Goal: Find specific page/section: Find specific page/section

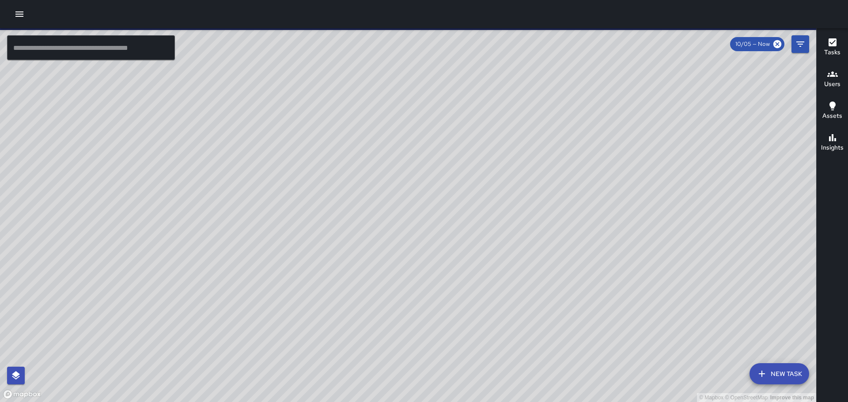
click at [79, 49] on input "text" at bounding box center [91, 47] width 168 height 25
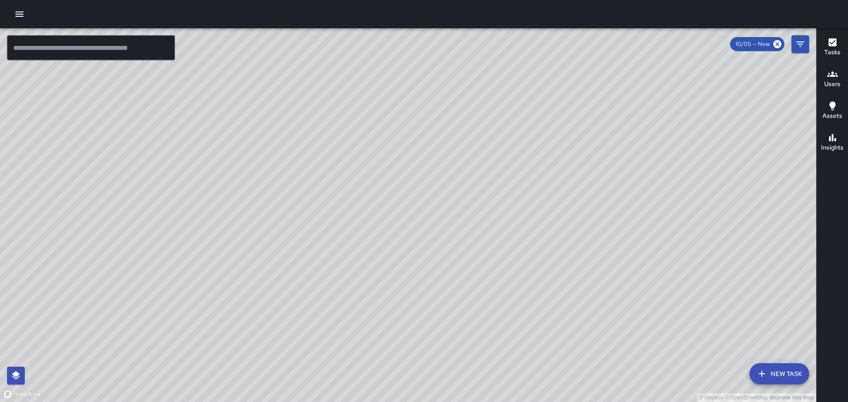
drag, startPoint x: 580, startPoint y: 260, endPoint x: 422, endPoint y: 145, distance: 195.0
click at [422, 145] on div "© Mapbox © OpenStreetMap Improve this map" at bounding box center [408, 215] width 816 height 374
click at [490, 214] on div "© Mapbox © OpenStreetMap Improve this map DM Donald Mcintire Ambassador Tasks 2…" at bounding box center [408, 215] width 816 height 374
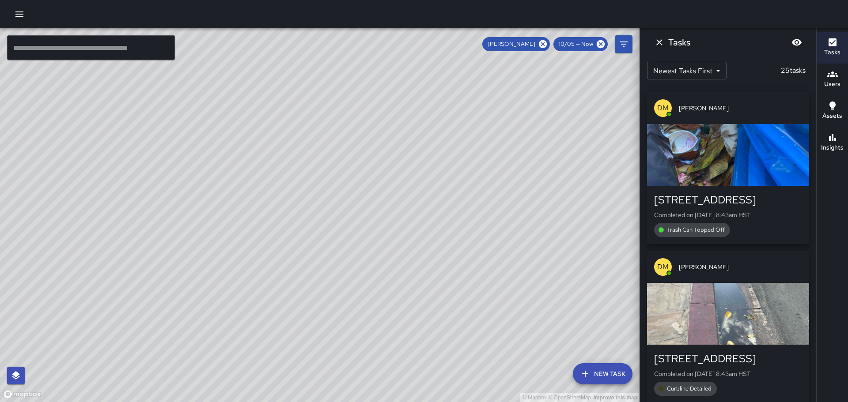
drag, startPoint x: 425, startPoint y: 187, endPoint x: 371, endPoint y: 319, distance: 142.6
click at [371, 319] on div "© Mapbox © OpenStreetMap Improve this map" at bounding box center [319, 215] width 639 height 374
drag, startPoint x: 437, startPoint y: 204, endPoint x: 411, endPoint y: 197, distance: 26.7
click at [412, 197] on div "© Mapbox © OpenStreetMap Improve this map" at bounding box center [319, 215] width 639 height 374
drag, startPoint x: 471, startPoint y: 219, endPoint x: 345, endPoint y: 260, distance: 132.4
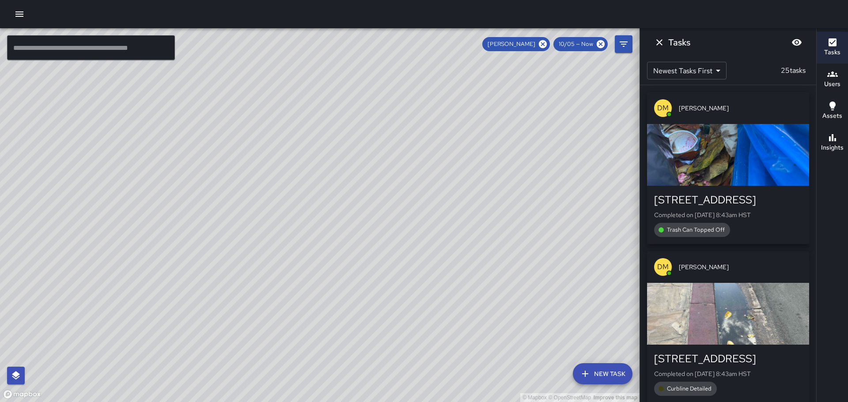
click at [345, 260] on div "© Mapbox © OpenStreetMap Improve this map" at bounding box center [319, 215] width 639 height 374
drag, startPoint x: 333, startPoint y: 160, endPoint x: 475, endPoint y: 330, distance: 221.3
click at [475, 331] on div "© Mapbox © OpenStreetMap Improve this map" at bounding box center [319, 215] width 639 height 374
drag, startPoint x: 449, startPoint y: 272, endPoint x: 404, endPoint y: 199, distance: 85.2
click at [404, 199] on div "© Mapbox © OpenStreetMap Improve this map" at bounding box center [319, 215] width 639 height 374
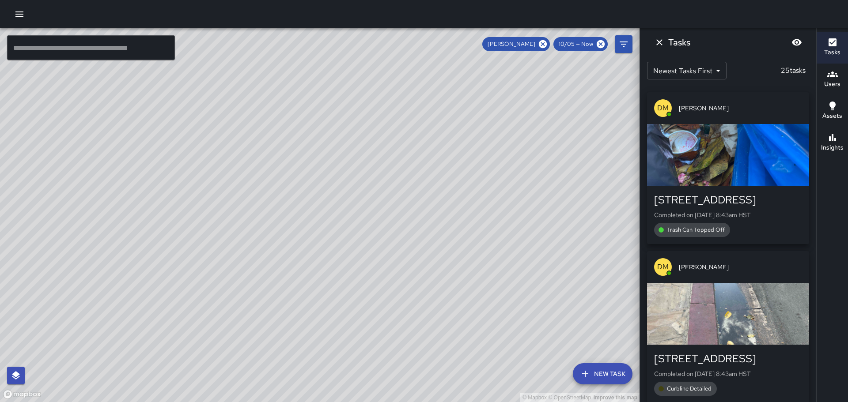
drag, startPoint x: 336, startPoint y: 223, endPoint x: 413, endPoint y: 217, distance: 77.0
click at [413, 217] on div "© Mapbox © OpenStreetMap Improve this map" at bounding box center [319, 215] width 639 height 374
click at [332, 336] on div "© Mapbox © OpenStreetMap Improve this map" at bounding box center [319, 215] width 639 height 374
drag, startPoint x: 332, startPoint y: 335, endPoint x: 402, endPoint y: 341, distance: 70.5
click at [402, 341] on div "© Mapbox © OpenStreetMap Improve this map" at bounding box center [319, 215] width 639 height 374
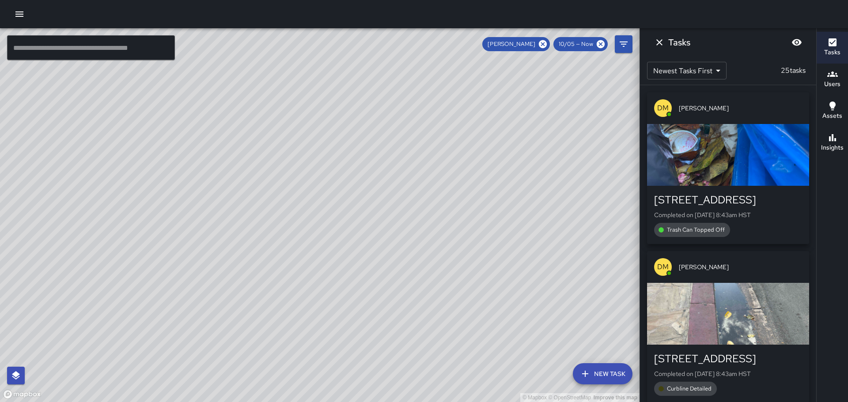
drag, startPoint x: 404, startPoint y: 287, endPoint x: 461, endPoint y: 384, distance: 112.7
click at [461, 384] on div "© Mapbox © OpenStreetMap Improve this map" at bounding box center [319, 215] width 639 height 374
drag, startPoint x: 357, startPoint y: 200, endPoint x: 405, endPoint y: 355, distance: 162.7
click at [405, 355] on div "© Mapbox © OpenStreetMap Improve this map" at bounding box center [319, 215] width 639 height 374
drag, startPoint x: 318, startPoint y: 195, endPoint x: 440, endPoint y: 343, distance: 191.6
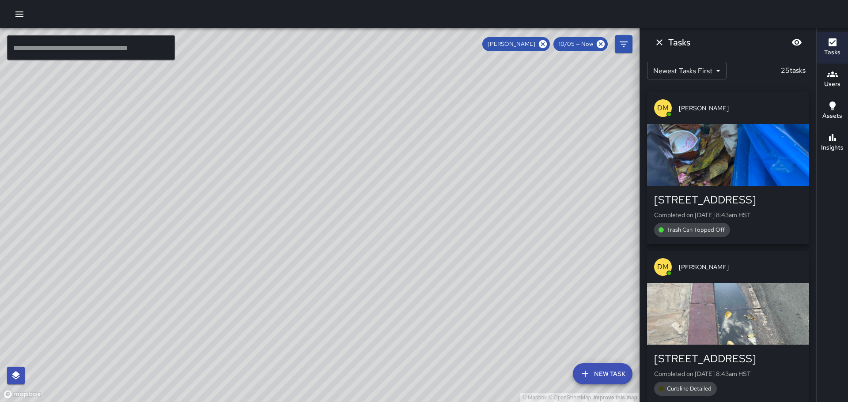
click at [440, 343] on div "© Mapbox © OpenStreetMap Improve this map" at bounding box center [319, 215] width 639 height 374
drag, startPoint x: 266, startPoint y: 162, endPoint x: 383, endPoint y: 279, distance: 165.1
click at [200, 78] on div "© Mapbox © OpenStreetMap Improve this map" at bounding box center [319, 215] width 639 height 374
drag, startPoint x: 389, startPoint y: 298, endPoint x: 310, endPoint y: 154, distance: 164.4
click at [310, 154] on div "© Mapbox © OpenStreetMap Improve this map" at bounding box center [319, 215] width 639 height 374
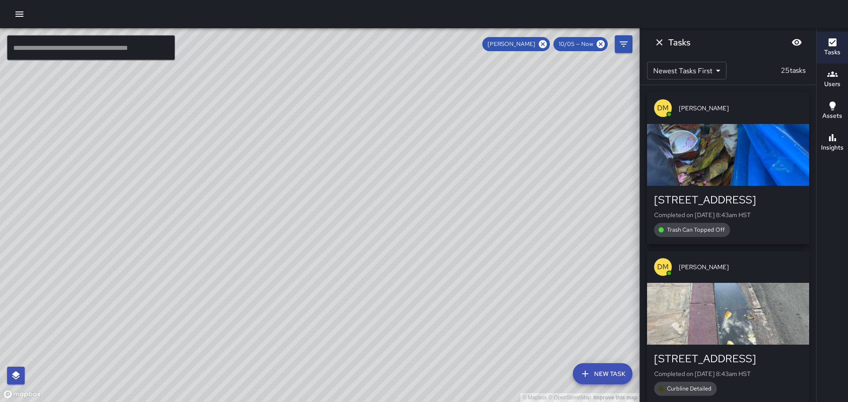
drag, startPoint x: 362, startPoint y: 226, endPoint x: 335, endPoint y: 158, distance: 72.9
click at [335, 158] on div "© Mapbox © OpenStreetMap Improve this map" at bounding box center [319, 215] width 639 height 374
drag, startPoint x: 367, startPoint y: 243, endPoint x: 315, endPoint y: 115, distance: 138.2
click at [315, 115] on div "© Mapbox © OpenStreetMap Improve this map" at bounding box center [319, 215] width 639 height 374
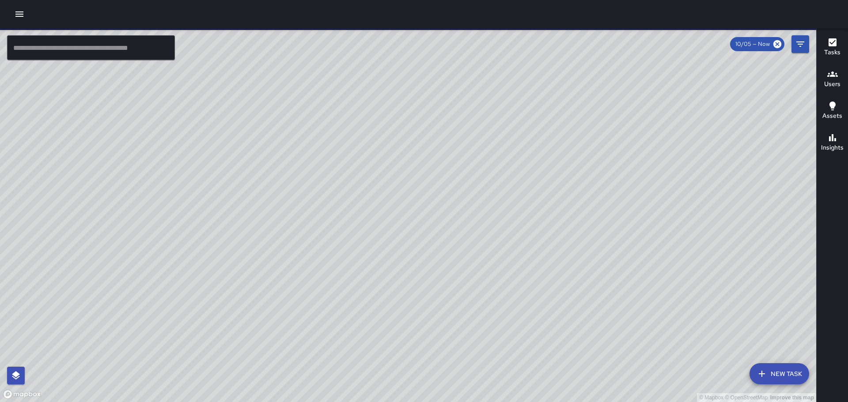
drag, startPoint x: 452, startPoint y: 264, endPoint x: 311, endPoint y: 157, distance: 176.5
click at [311, 157] on div "© Mapbox © OpenStreetMap Improve this map" at bounding box center [408, 215] width 816 height 374
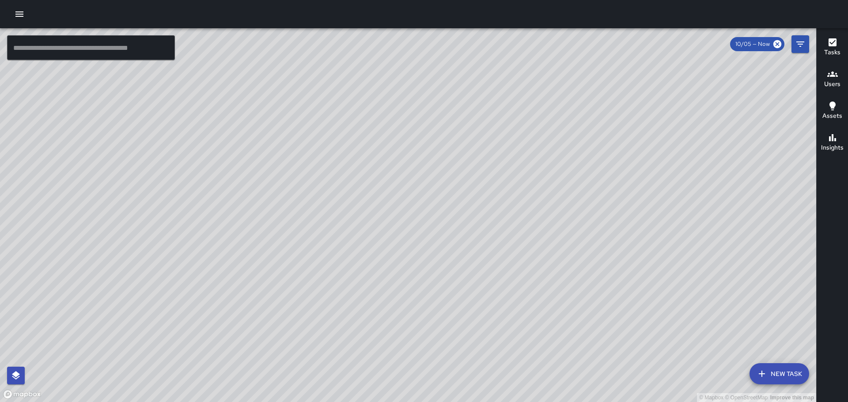
click at [506, 216] on div "© Mapbox © OpenStreetMap Improve this map DM Donald Mcintire Ambassador Tasks 2…" at bounding box center [408, 215] width 816 height 374
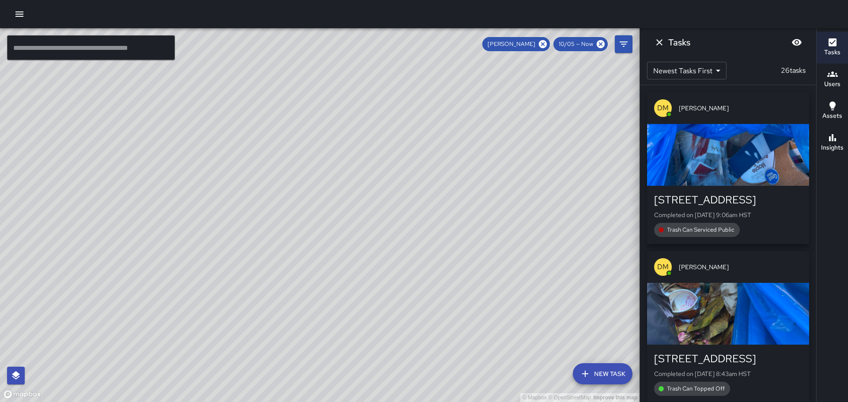
drag, startPoint x: 427, startPoint y: 203, endPoint x: 358, endPoint y: 200, distance: 68.9
click at [358, 201] on div "© Mapbox © OpenStreetMap Improve this map" at bounding box center [319, 215] width 639 height 374
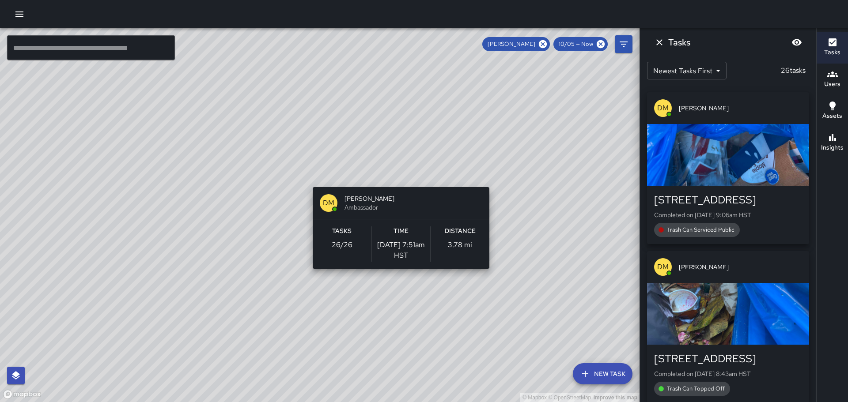
drag, startPoint x: 556, startPoint y: 81, endPoint x: 396, endPoint y: 183, distance: 189.5
click at [396, 183] on div "© Mapbox © OpenStreetMap Improve this map DM Donald Mcintire Ambassador Tasks 2…" at bounding box center [319, 215] width 639 height 374
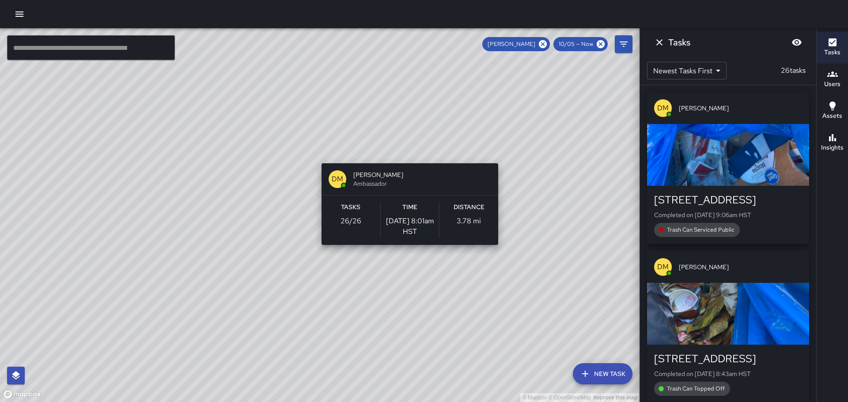
drag, startPoint x: 490, startPoint y: 103, endPoint x: 406, endPoint y: 158, distance: 101.1
click at [406, 158] on div "© Mapbox © OpenStreetMap Improve this map DM Donald Mcintire Ambassador Tasks 2…" at bounding box center [319, 215] width 639 height 374
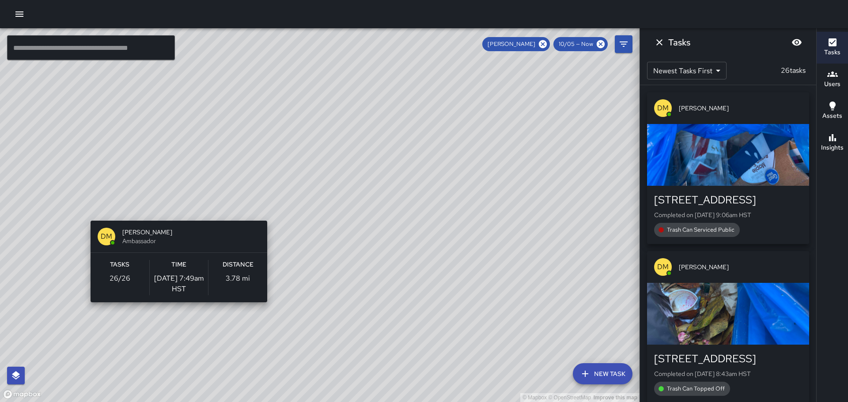
click at [175, 215] on div "© Mapbox © OpenStreetMap Improve this map DM Donald Mcintire Ambassador Tasks 2…" at bounding box center [319, 215] width 639 height 374
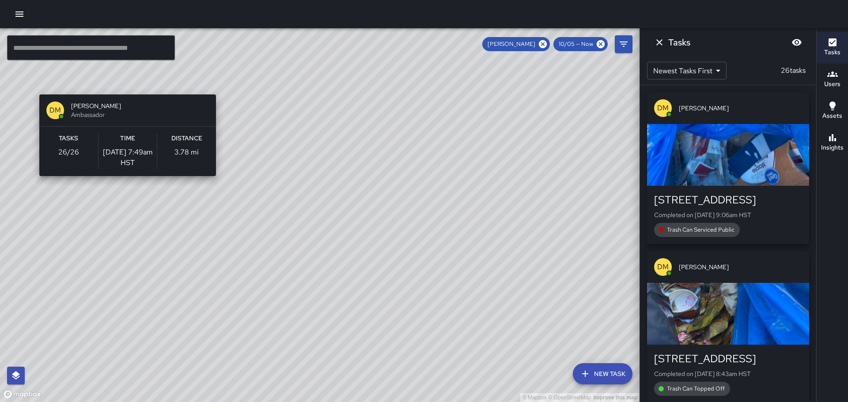
drag, startPoint x: 175, startPoint y: 216, endPoint x: 123, endPoint y: 89, distance: 137.4
click at [123, 89] on div "© Mapbox © OpenStreetMap Improve this map DM Donald Mcintire Ambassador Tasks 2…" at bounding box center [319, 215] width 639 height 374
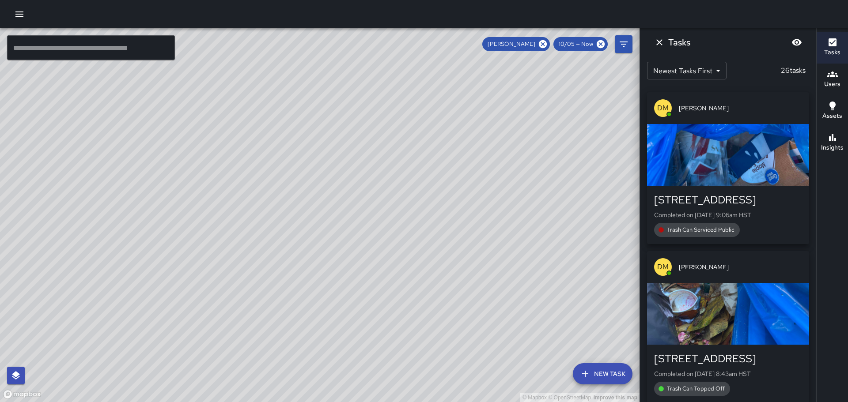
drag, startPoint x: 128, startPoint y: 94, endPoint x: 268, endPoint y: 166, distance: 157.6
click at [268, 166] on div "© Mapbox © OpenStreetMap Improve this map" at bounding box center [319, 215] width 639 height 374
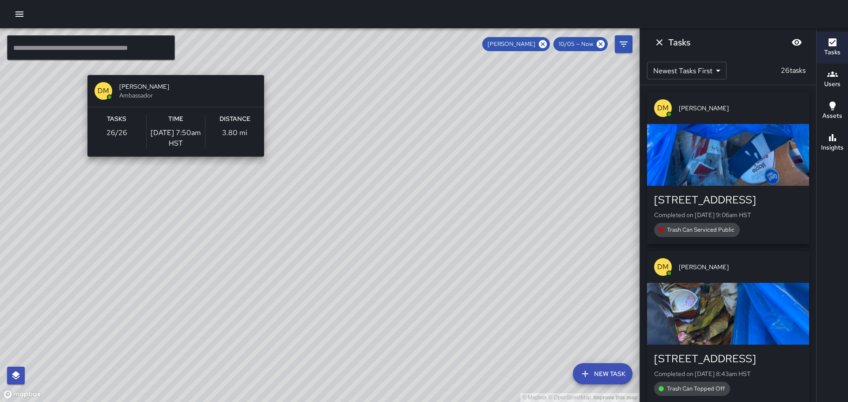
drag, startPoint x: 267, startPoint y: 164, endPoint x: 172, endPoint y: 70, distance: 133.6
click at [172, 70] on div "© Mapbox © OpenStreetMap Improve this map DM Donald Mcintire Ambassador Tasks 2…" at bounding box center [319, 215] width 639 height 374
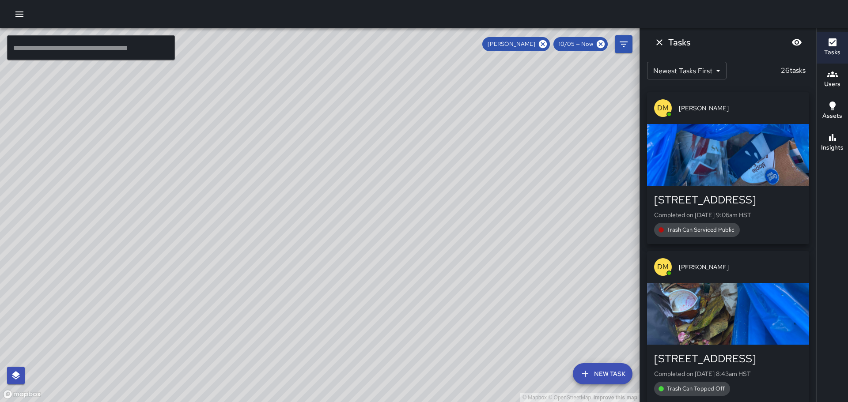
click at [414, 88] on div "© Mapbox © OpenStreetMap Improve this map" at bounding box center [319, 215] width 639 height 374
drag, startPoint x: 414, startPoint y: 88, endPoint x: 350, endPoint y: 178, distance: 109.9
click at [347, 178] on div "© Mapbox © OpenStreetMap Improve this map" at bounding box center [319, 215] width 639 height 374
drag, startPoint x: 296, startPoint y: 255, endPoint x: 247, endPoint y: 155, distance: 110.8
click at [247, 155] on div "© Mapbox © OpenStreetMap Improve this map" at bounding box center [319, 215] width 639 height 374
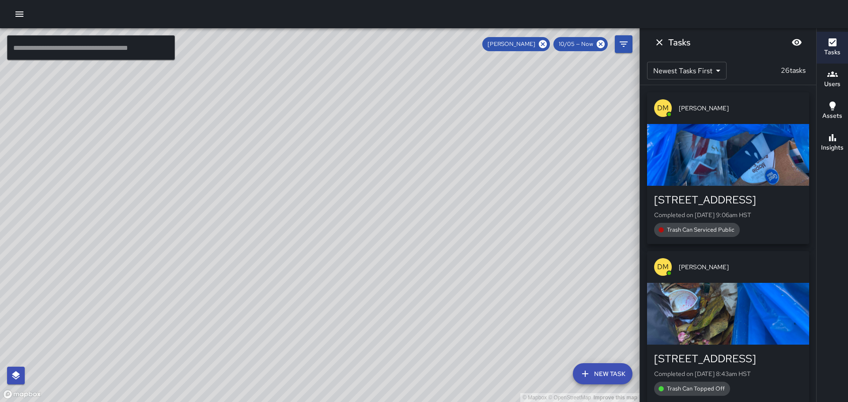
drag, startPoint x: 513, startPoint y: 147, endPoint x: 381, endPoint y: 216, distance: 148.5
click at [377, 221] on div "© Mapbox © OpenStreetMap Improve this map" at bounding box center [319, 215] width 639 height 374
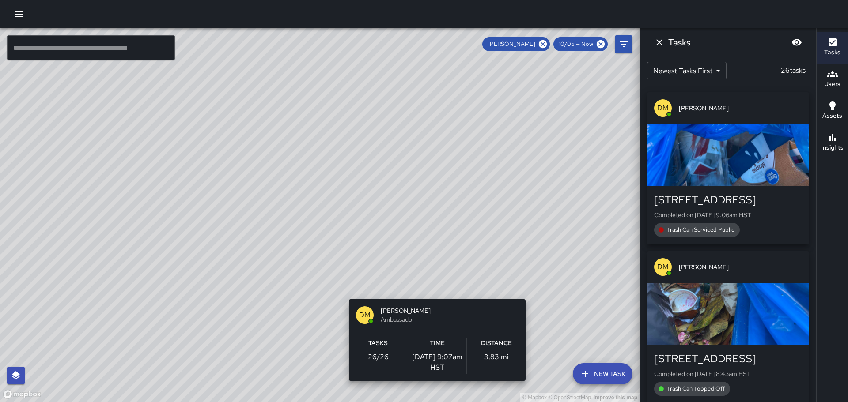
drag, startPoint x: 446, startPoint y: 196, endPoint x: 433, endPoint y: 295, distance: 100.2
click at [433, 295] on div "© Mapbox © OpenStreetMap Improve this map DM Donald Mcintire Ambassador Tasks 2…" at bounding box center [319, 215] width 639 height 374
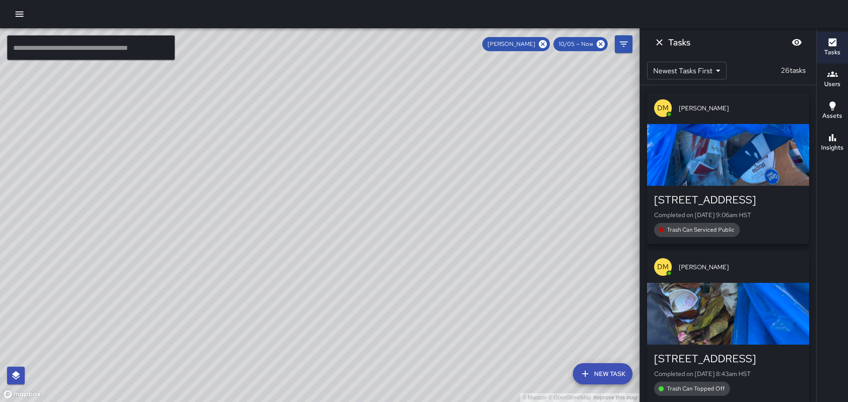
drag, startPoint x: 277, startPoint y: 133, endPoint x: 346, endPoint y: 240, distance: 127.7
click at [396, 301] on div "© Mapbox © OpenStreetMap Improve this map" at bounding box center [319, 215] width 639 height 374
drag, startPoint x: 272, startPoint y: 138, endPoint x: 347, endPoint y: 266, distance: 148.4
click at [347, 266] on div "© Mapbox © OpenStreetMap Improve this map" at bounding box center [319, 215] width 639 height 374
drag, startPoint x: 199, startPoint y: 132, endPoint x: 277, endPoint y: 255, distance: 146.2
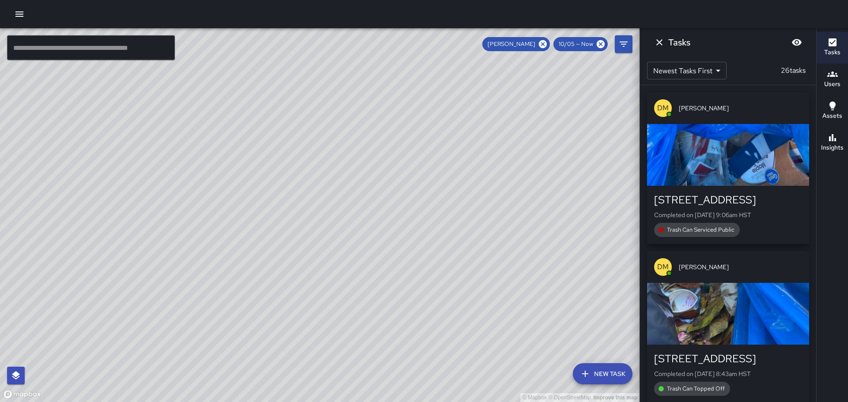
click at [277, 255] on div "© Mapbox © OpenStreetMap Improve this map" at bounding box center [319, 215] width 639 height 374
drag, startPoint x: 172, startPoint y: 154, endPoint x: 385, endPoint y: 369, distance: 302.5
click at [387, 375] on div "© Mapbox © OpenStreetMap Improve this map" at bounding box center [319, 215] width 639 height 374
drag, startPoint x: 268, startPoint y: 168, endPoint x: 392, endPoint y: 346, distance: 216.6
click at [392, 346] on div "© Mapbox © OpenStreetMap Improve this map" at bounding box center [319, 215] width 639 height 374
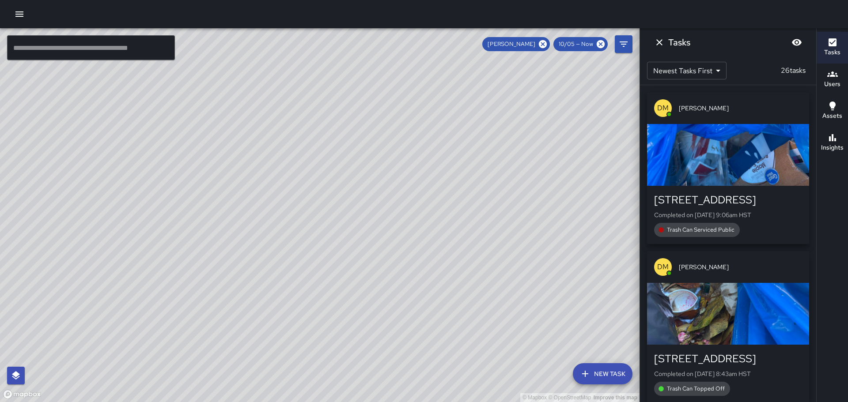
drag, startPoint x: 219, startPoint y: 189, endPoint x: 174, endPoint y: 189, distance: 45.0
click at [327, 111] on div "© Mapbox © OpenStreetMap Improve this map" at bounding box center [319, 215] width 639 height 374
drag, startPoint x: 179, startPoint y: 202, endPoint x: 249, endPoint y: 158, distance: 82.2
click at [249, 158] on div "© Mapbox © OpenStreetMap Improve this map" at bounding box center [319, 215] width 639 height 374
drag, startPoint x: 220, startPoint y: 188, endPoint x: 77, endPoint y: 196, distance: 143.8
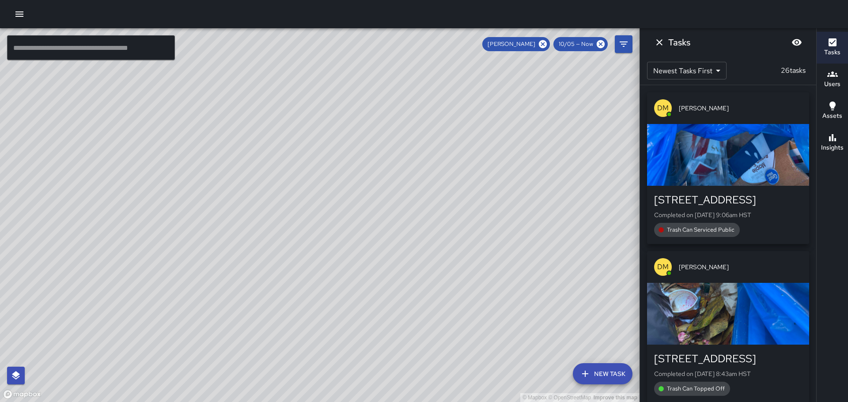
click at [203, 168] on div "© Mapbox © OpenStreetMap Improve this map" at bounding box center [319, 215] width 639 height 374
drag, startPoint x: 249, startPoint y: 92, endPoint x: 134, endPoint y: 226, distance: 176.0
click at [125, 238] on div "© Mapbox © OpenStreetMap Improve this map" at bounding box center [319, 215] width 639 height 374
drag, startPoint x: 254, startPoint y: 244, endPoint x: 81, endPoint y: -8, distance: 305.4
click at [81, 0] on html "© Mapbox © OpenStreetMap Improve this map ​ New Task Donald Mcintire 10/05 — No…" at bounding box center [424, 201] width 848 height 402
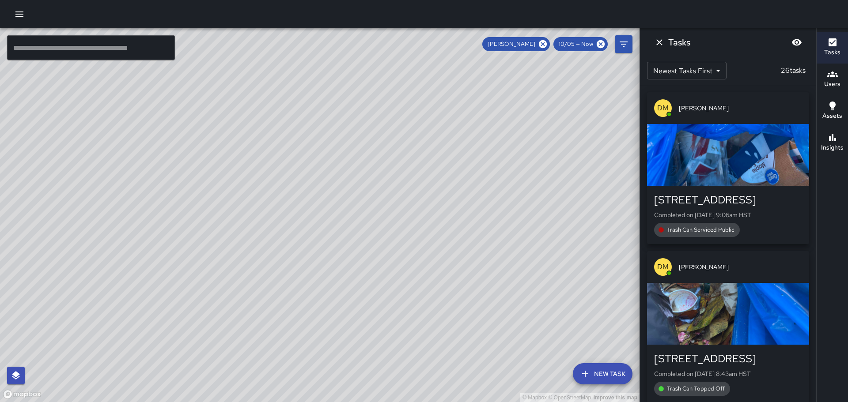
drag, startPoint x: 357, startPoint y: 208, endPoint x: 190, endPoint y: -2, distance: 268.4
click at [190, 0] on html "© Mapbox © OpenStreetMap Improve this map ​ New Task Donald Mcintire 10/05 — No…" at bounding box center [424, 201] width 848 height 402
drag, startPoint x: 340, startPoint y: 215, endPoint x: 238, endPoint y: 47, distance: 195.7
click at [238, 47] on div "© Mapbox © OpenStreetMap Improve this map" at bounding box center [319, 215] width 639 height 374
drag, startPoint x: 490, startPoint y: 271, endPoint x: 335, endPoint y: 92, distance: 236.6
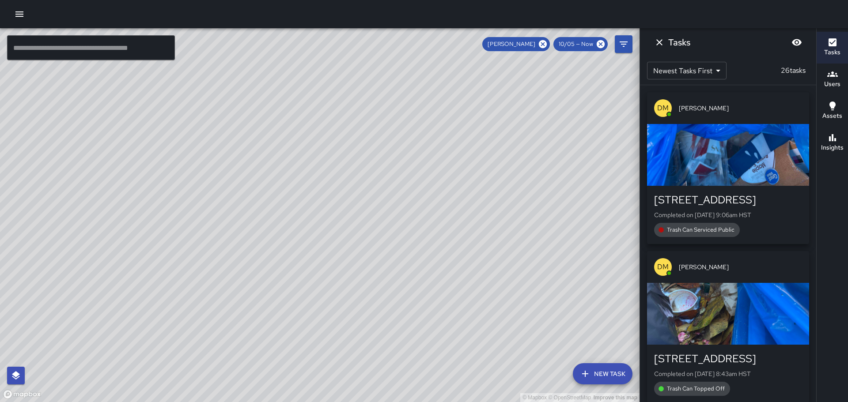
click at [336, 85] on div "© Mapbox © OpenStreetMap Improve this map" at bounding box center [319, 215] width 639 height 374
drag, startPoint x: 485, startPoint y: 269, endPoint x: 413, endPoint y: 168, distance: 124.1
click at [413, 168] on div "© Mapbox © OpenStreetMap Improve this map" at bounding box center [319, 215] width 639 height 374
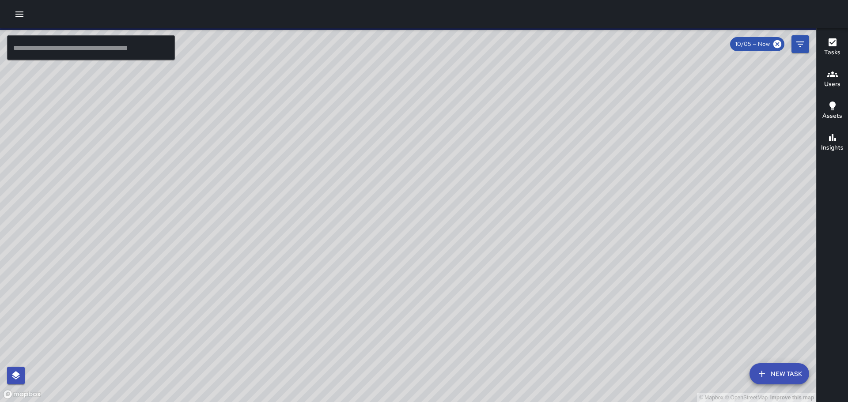
click at [656, 319] on div "© Mapbox © OpenStreetMap Improve this map DM [PERSON_NAME] Ambassador Tasks 26 …" at bounding box center [408, 215] width 816 height 374
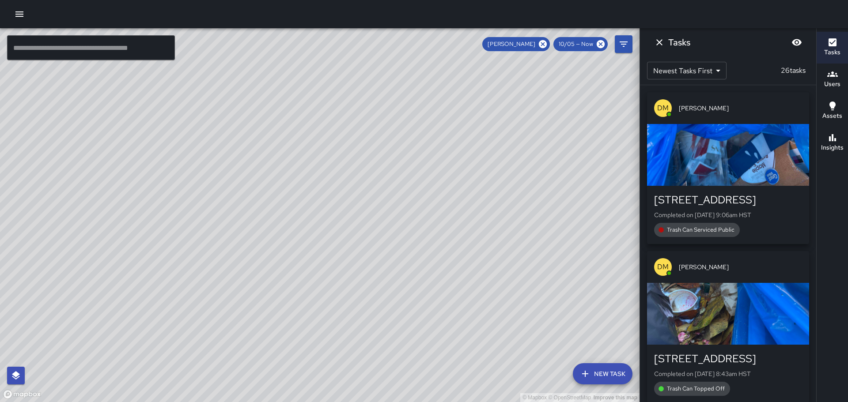
drag, startPoint x: 545, startPoint y: 321, endPoint x: 543, endPoint y: 304, distance: 16.5
click at [544, 309] on div "© Mapbox © OpenStreetMap Improve this map" at bounding box center [319, 215] width 639 height 374
drag, startPoint x: 527, startPoint y: 302, endPoint x: 351, endPoint y: -53, distance: 396.5
click at [351, 0] on html "© Mapbox © OpenStreetMap Improve this map ​ New Task [PERSON_NAME] 10/05 — Now …" at bounding box center [424, 201] width 848 height 402
drag, startPoint x: 441, startPoint y: 177, endPoint x: 413, endPoint y: 41, distance: 139.4
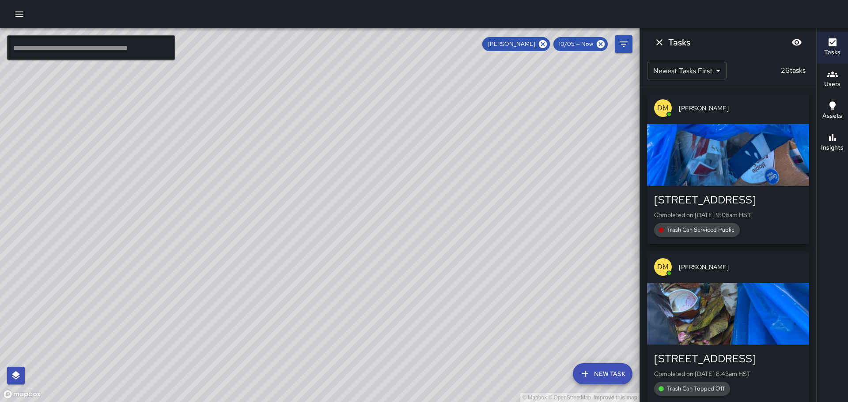
click at [385, 3] on div "© Mapbox © OpenStreetMap Improve this map ​ New Task [PERSON_NAME] 10/05 — Now …" at bounding box center [424, 201] width 848 height 402
drag, startPoint x: 498, startPoint y: 199, endPoint x: 415, endPoint y: 165, distance: 90.1
click at [414, 165] on div "© Mapbox © OpenStreetMap Improve this map" at bounding box center [319, 215] width 639 height 374
